Goal: Information Seeking & Learning: Learn about a topic

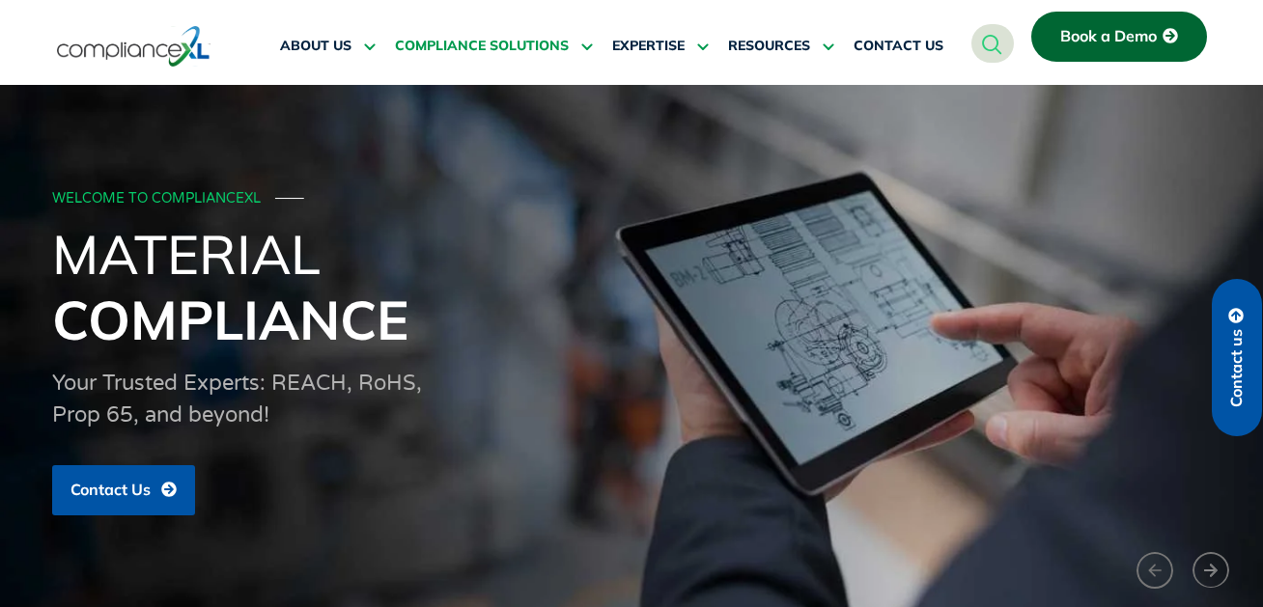
click at [445, 51] on span "COMPLIANCE SOLUTIONS" at bounding box center [482, 46] width 174 height 17
click at [588, 44] on icon at bounding box center [584, 46] width 17 height 14
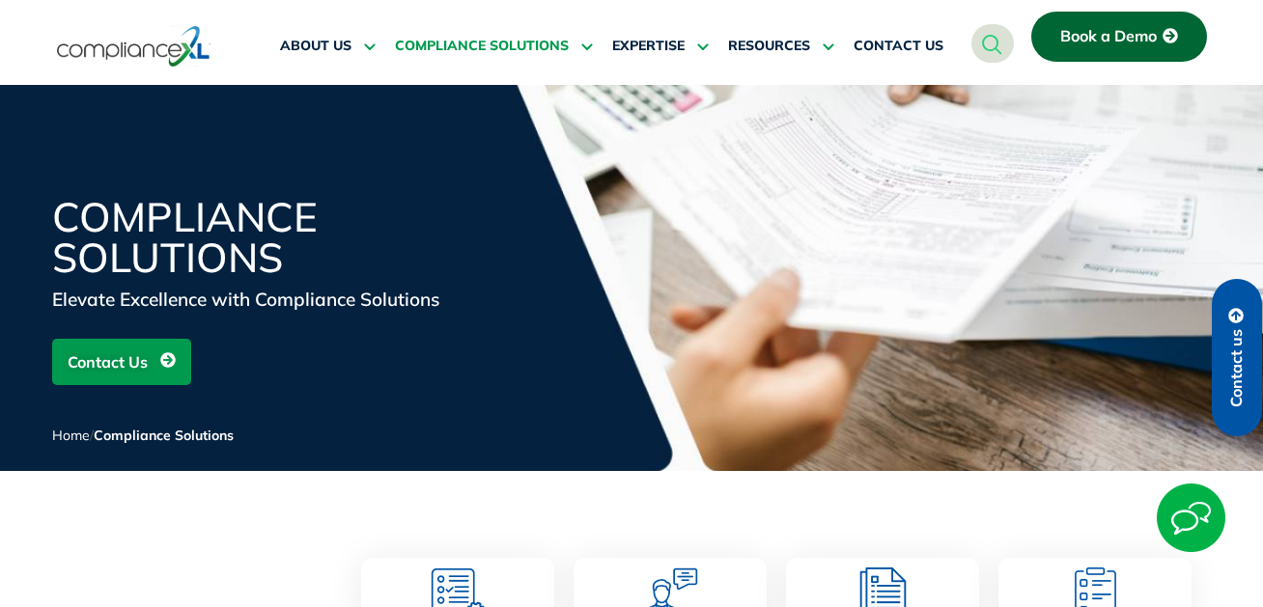
scroll to position [386, 0]
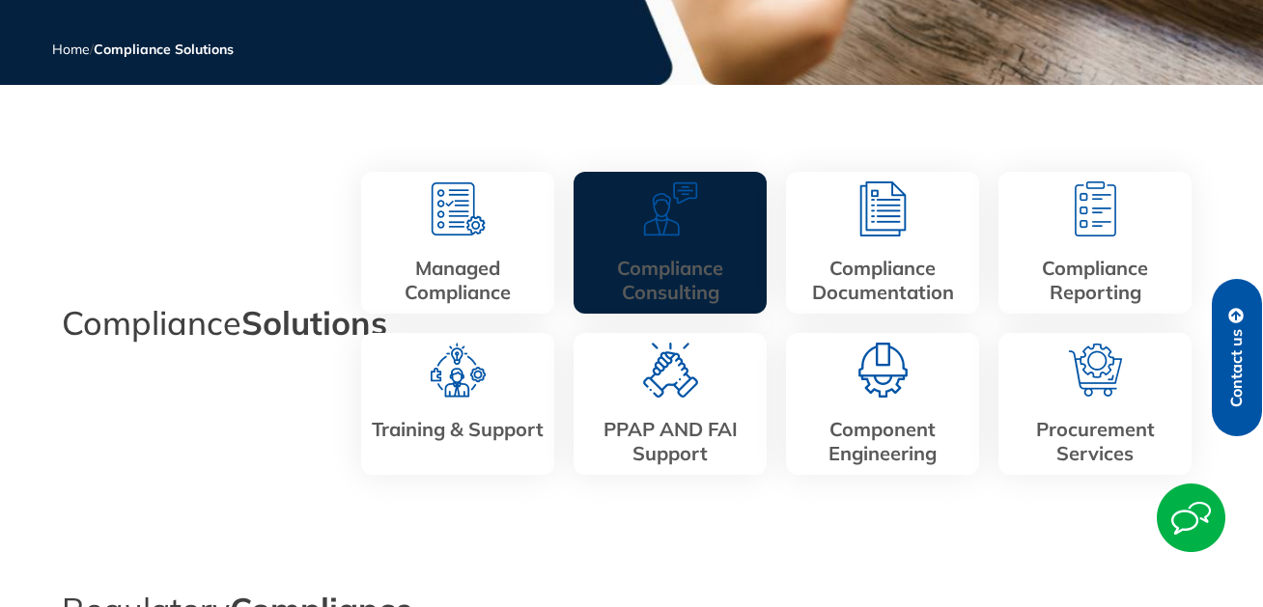
click at [670, 222] on img at bounding box center [670, 209] width 55 height 55
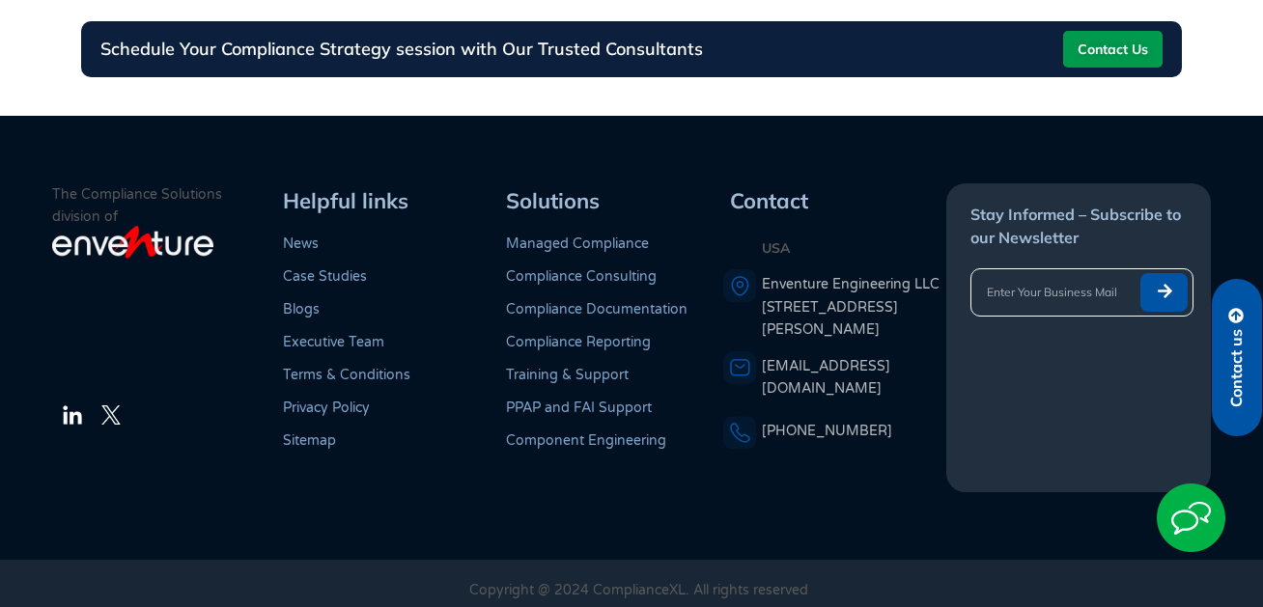
scroll to position [1742, 0]
